Goal: Task Accomplishment & Management: Manage account settings

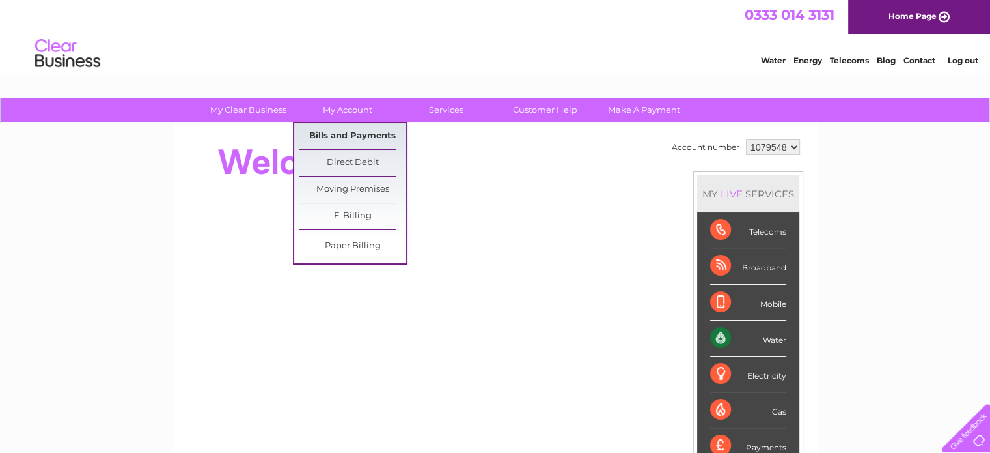
click at [328, 126] on link "Bills and Payments" at bounding box center [352, 136] width 107 height 26
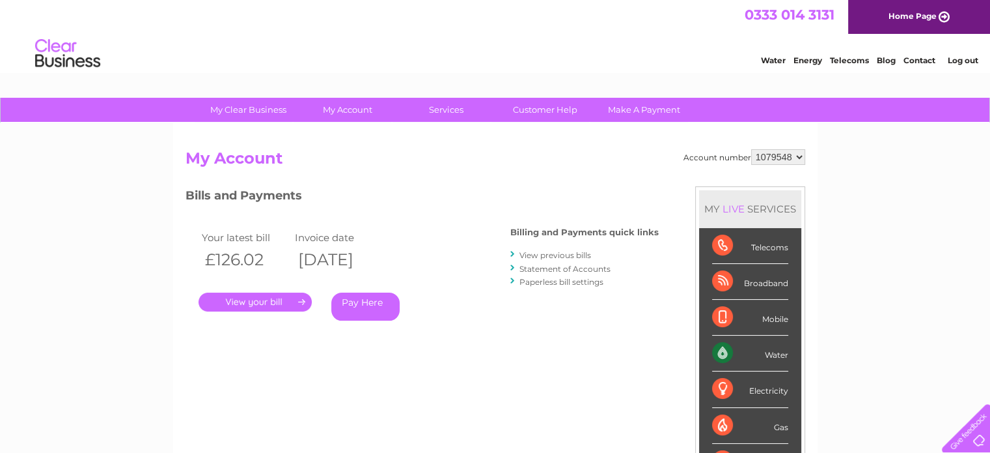
click at [257, 309] on link "." at bounding box center [255, 301] width 113 height 19
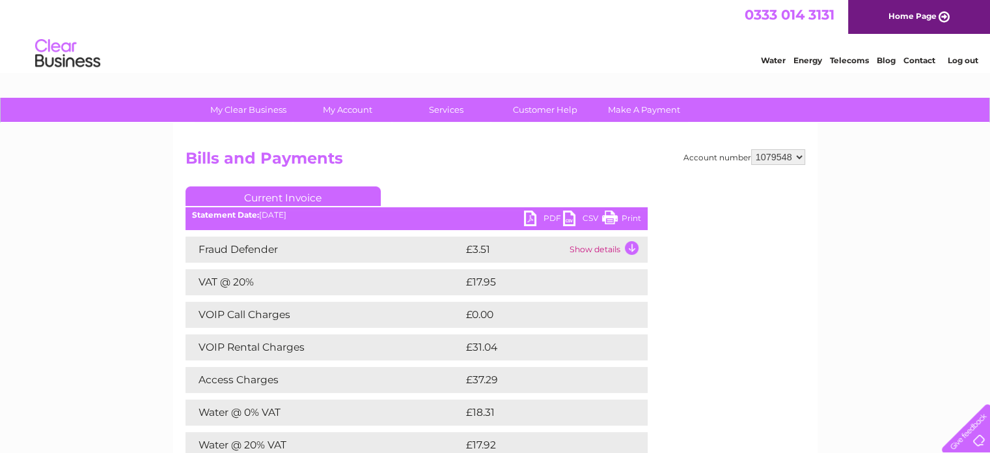
click at [533, 216] on link "PDF" at bounding box center [543, 219] width 39 height 19
